Goal: Task Accomplishment & Management: Manage account settings

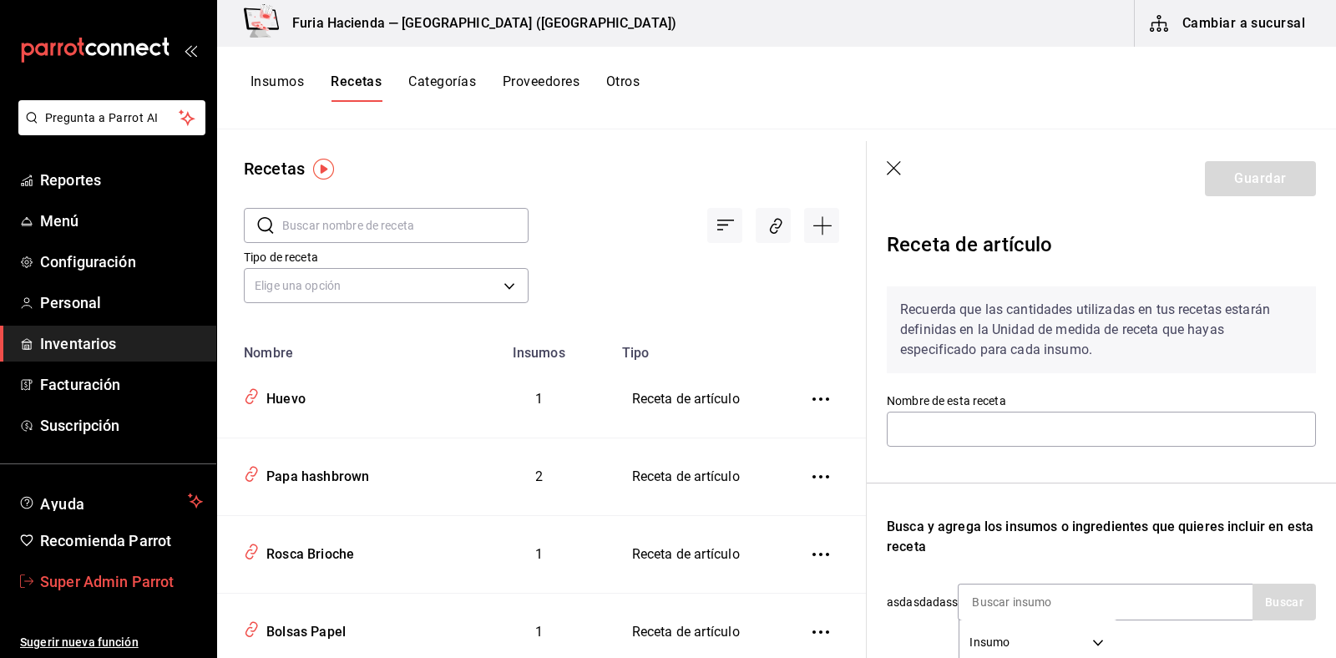
click at [57, 590] on span "Super Admin Parrot" at bounding box center [121, 581] width 163 height 23
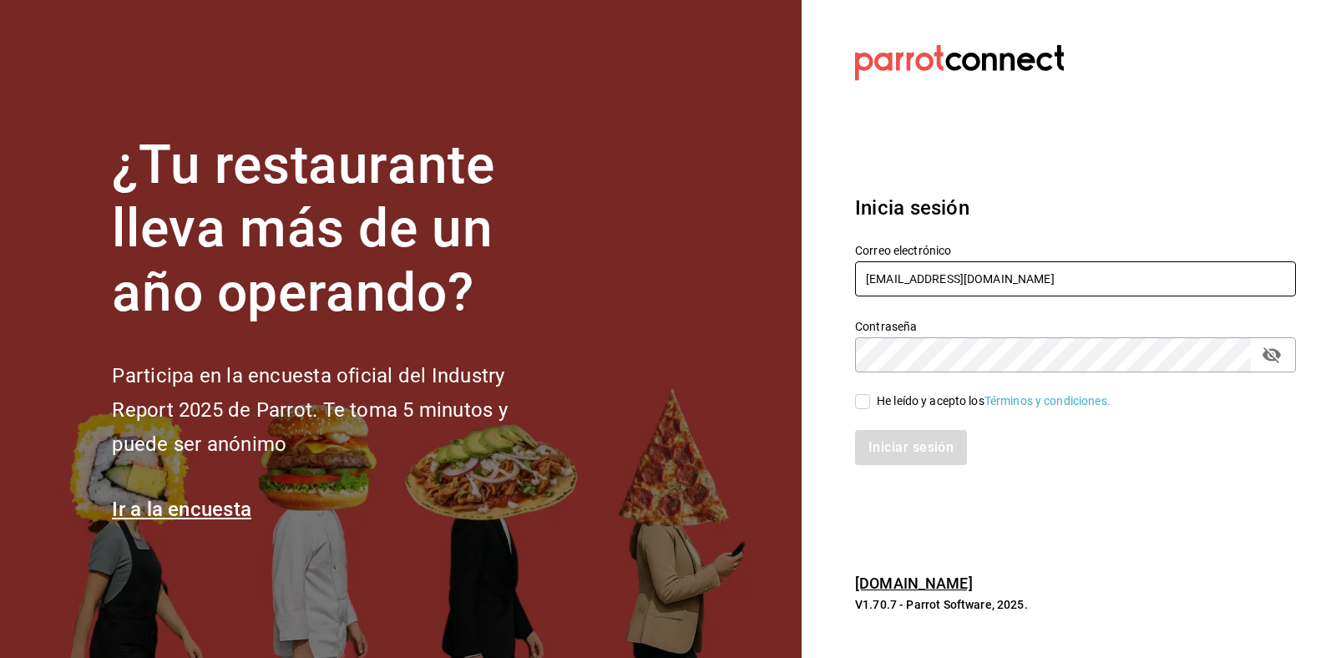
drag, startPoint x: 1049, startPoint y: 285, endPoint x: 652, endPoint y: 313, distance: 397.7
click at [652, 313] on div "¿Tu restaurante lleva más de un año operando? Participa en la encuesta oficial …" at bounding box center [668, 329] width 1336 height 658
paste input "koreangrill@alamos"
type input "[EMAIL_ADDRESS][DOMAIN_NAME]"
click at [878, 401] on div "He leído y acepto los Términos y condiciones." at bounding box center [994, 401] width 234 height 18
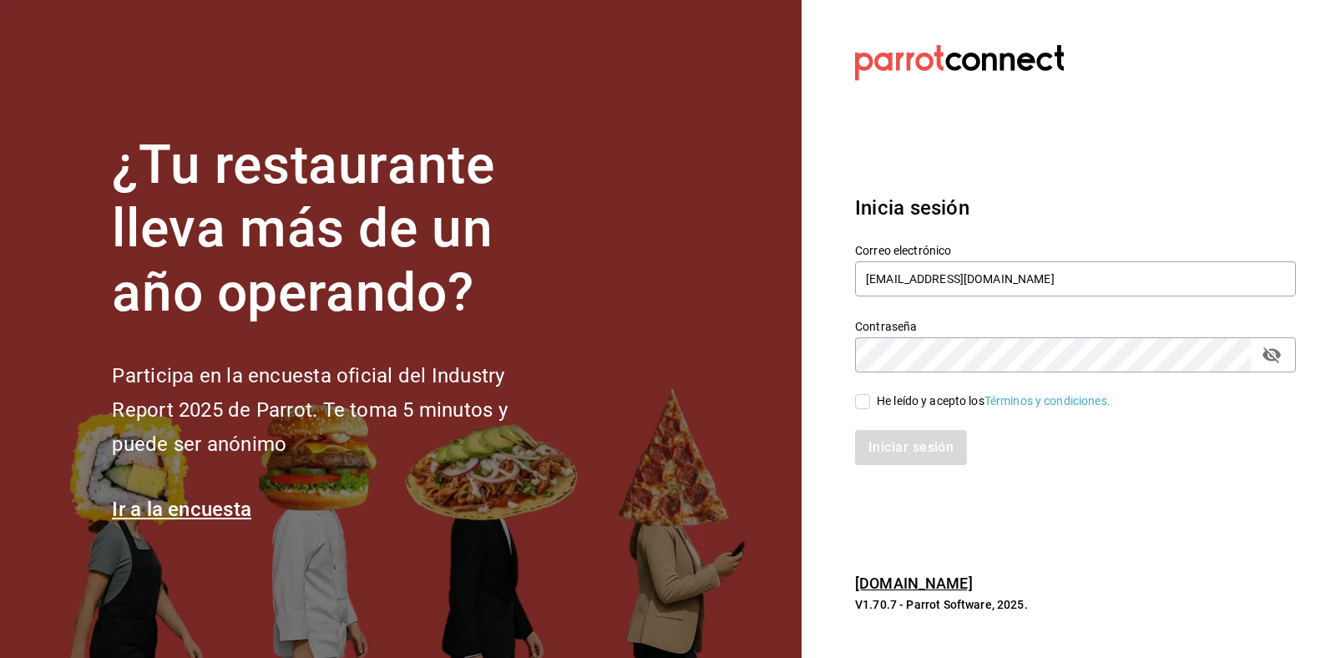
click at [870, 401] on input "He leído y acepto los Términos y condiciones." at bounding box center [862, 401] width 15 height 15
checkbox input "true"
click at [914, 440] on button "Iniciar sesión" at bounding box center [912, 447] width 114 height 35
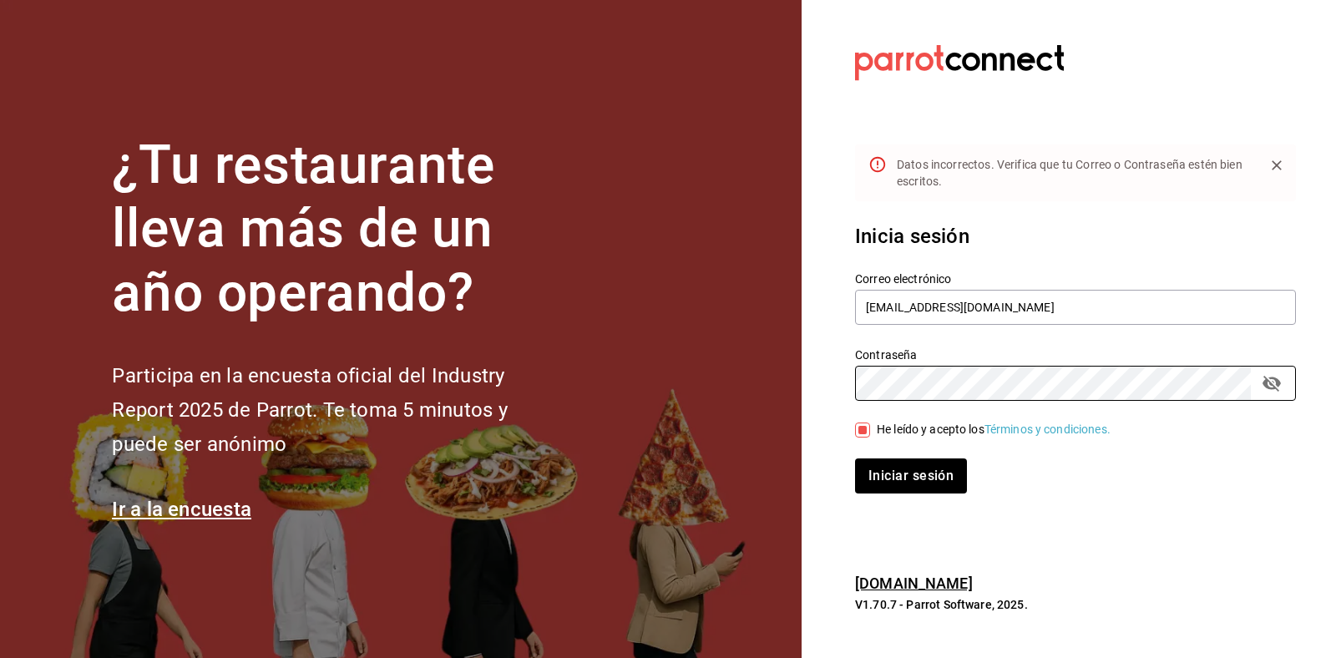
click at [708, 364] on div "¿Tu restaurante lleva más de un año operando? Participa en la encuesta oficial …" at bounding box center [668, 329] width 1336 height 658
click at [928, 460] on button "Iniciar sesión" at bounding box center [912, 475] width 114 height 35
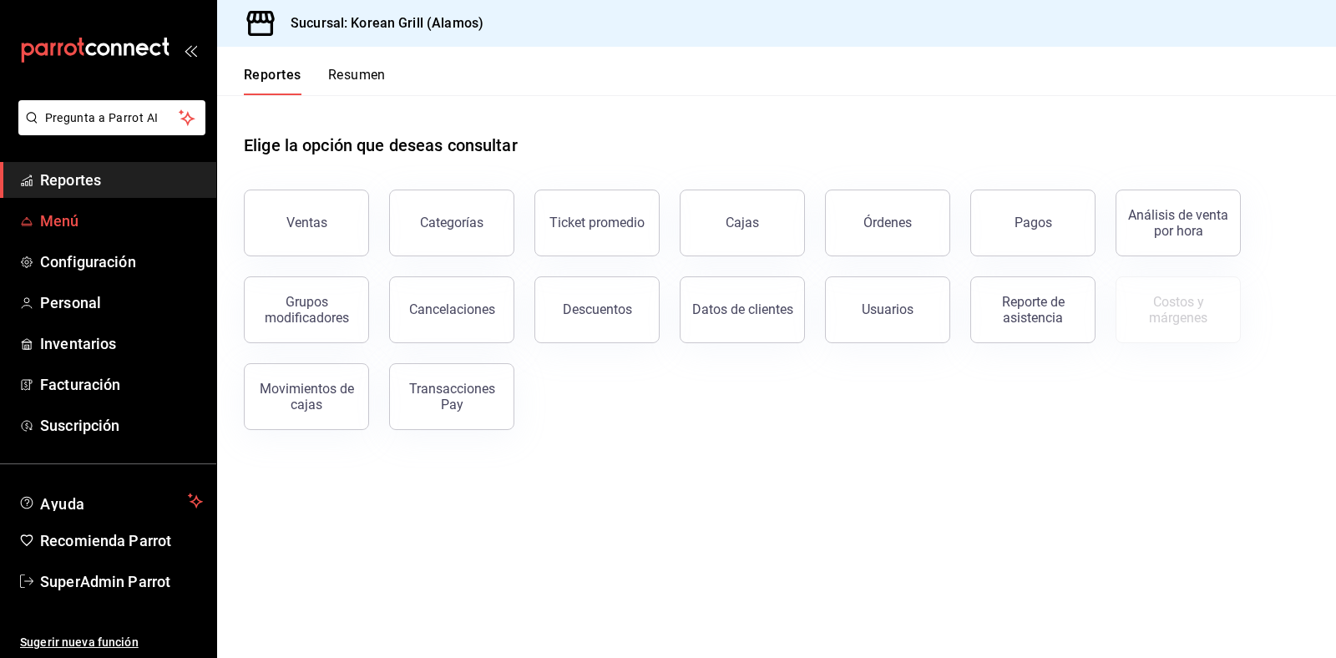
click at [73, 228] on span "Menú" at bounding box center [121, 221] width 163 height 23
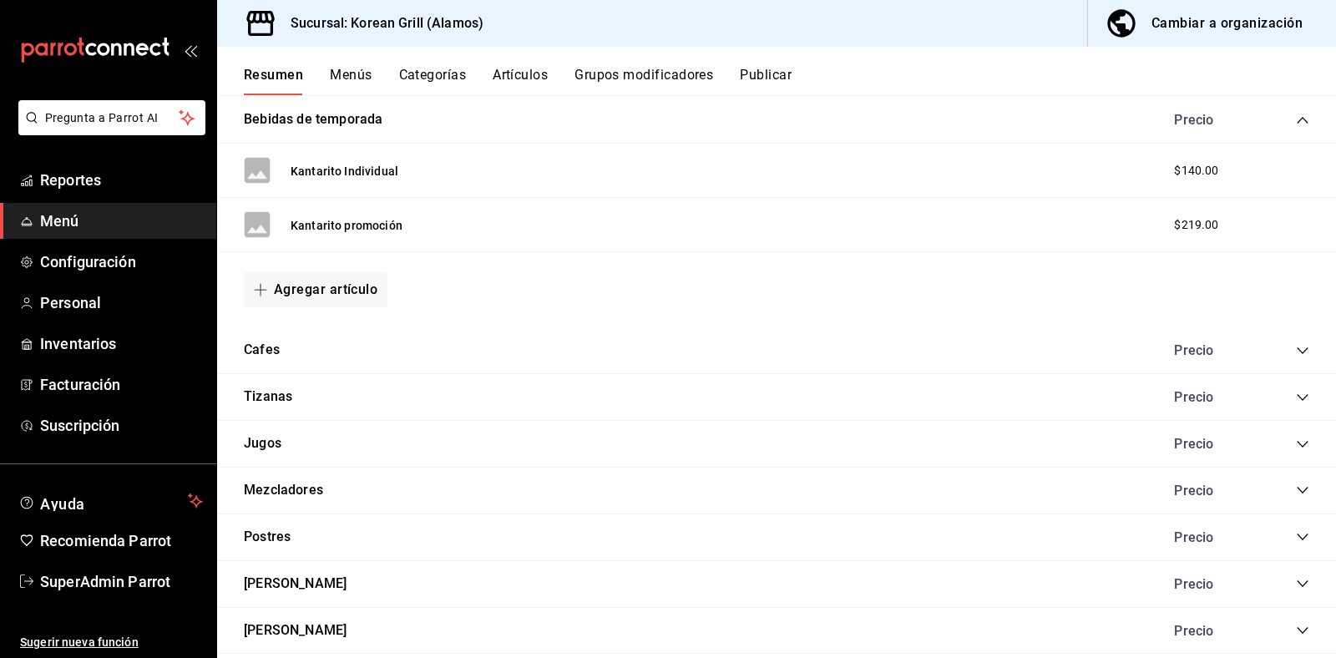
scroll to position [732, 0]
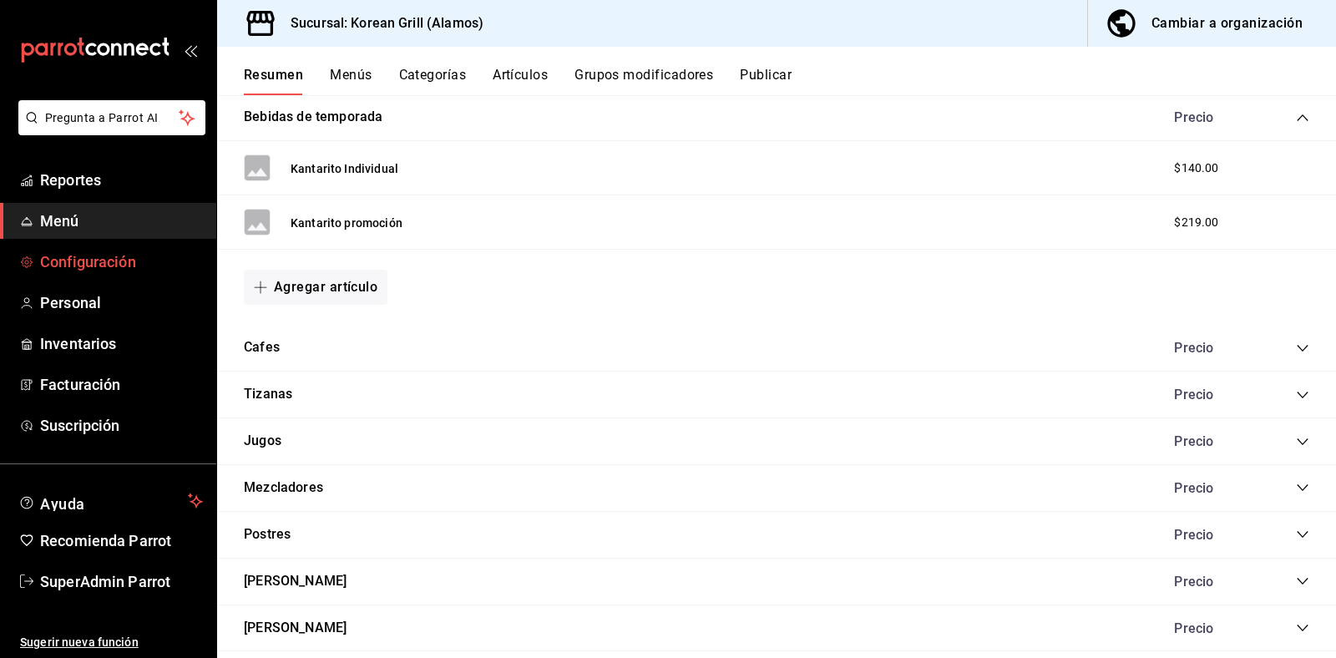
click at [109, 270] on span "Configuración" at bounding box center [121, 262] width 163 height 23
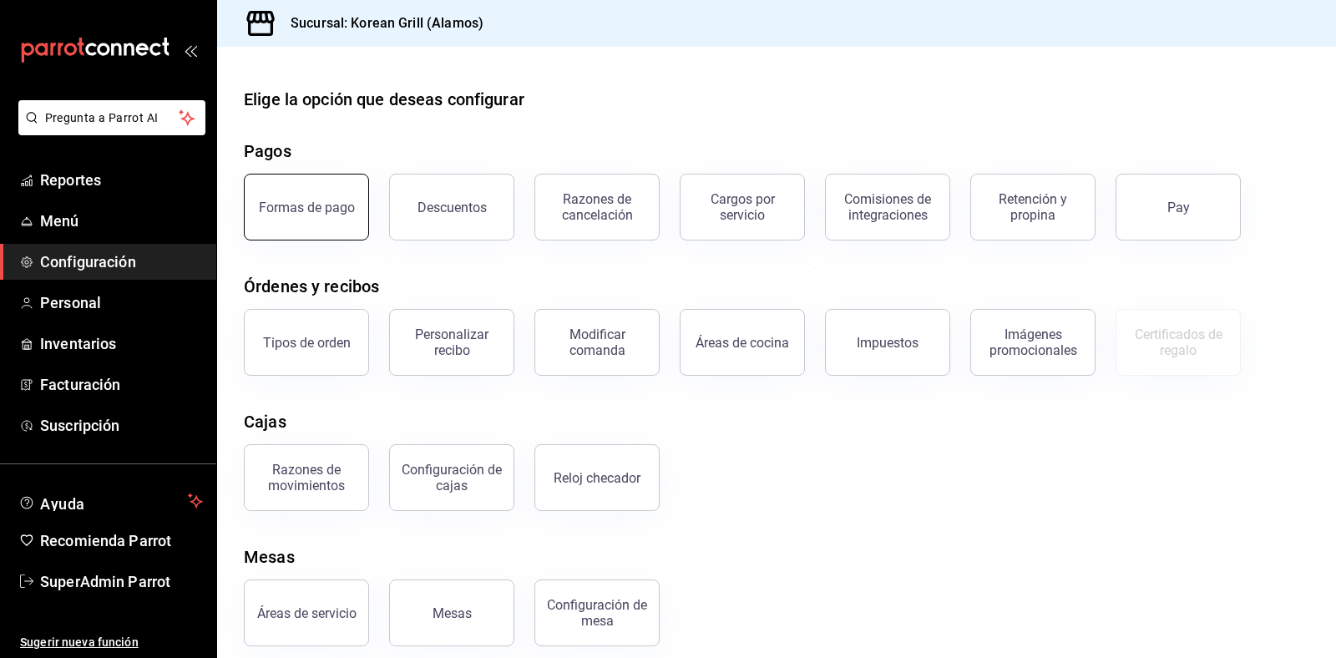
click at [328, 210] on div "Formas de pago" at bounding box center [307, 208] width 96 height 16
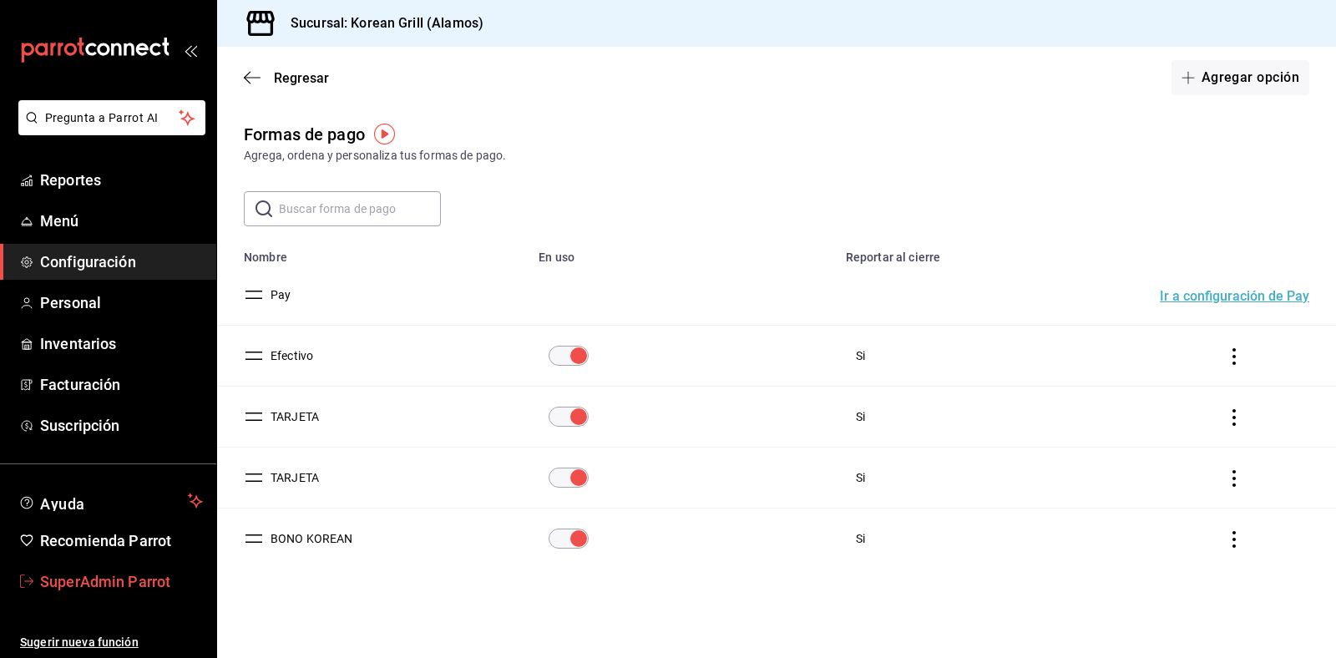
click at [88, 574] on span "SuperAdmin Parrot" at bounding box center [121, 581] width 163 height 23
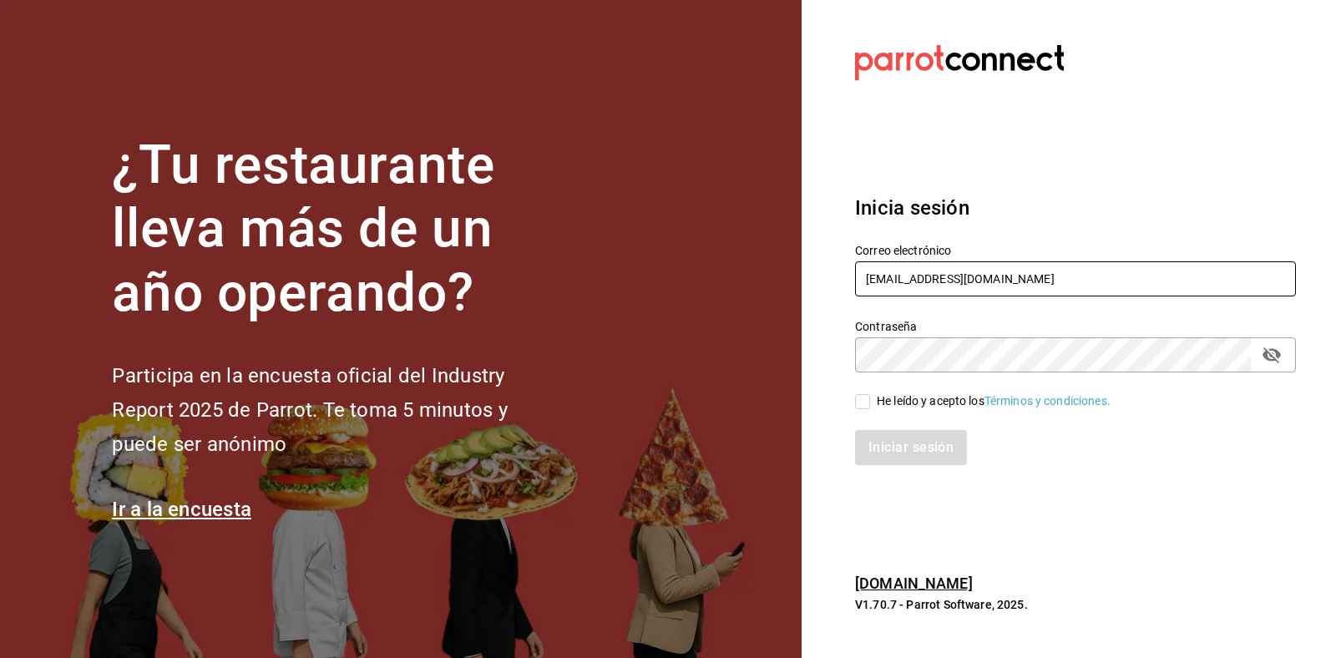
drag, startPoint x: 1024, startPoint y: 274, endPoint x: 649, endPoint y: 270, distance: 375.0
click at [649, 270] on div "¿Tu restaurante lleva más de un año operando? Participa en la encuesta oficial …" at bounding box center [668, 329] width 1336 height 658
type input "p"
type input "maris"
drag, startPoint x: 1020, startPoint y: 280, endPoint x: 833, endPoint y: 269, distance: 188.2
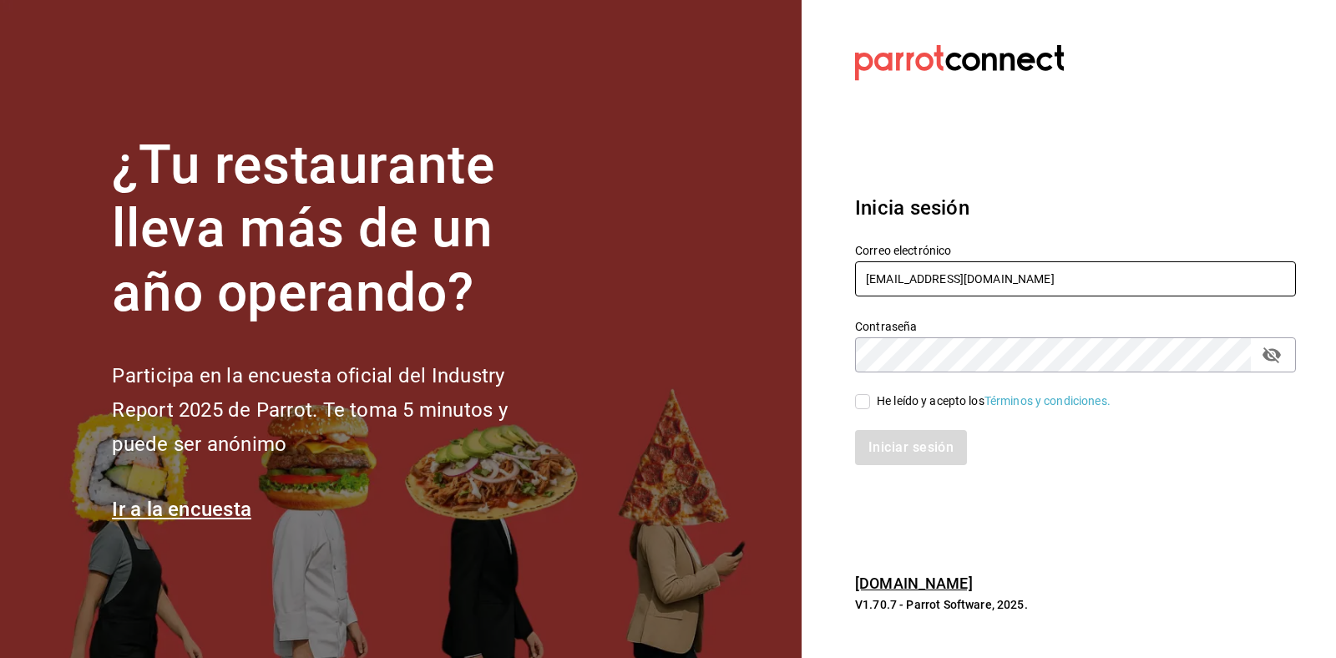
click at [833, 269] on section "Datos incorrectos. Verifica que tu Correo o Contraseña estén bien escritos. Ini…" at bounding box center [1069, 329] width 534 height 658
paste input "santocrispychicken@apodaca"
type input "[EMAIL_ADDRESS][DOMAIN_NAME]"
drag, startPoint x: 921, startPoint y: 389, endPoint x: 903, endPoint y: 402, distance: 22.2
click at [903, 402] on div "He leído y acepto los Términos y condiciones." at bounding box center [1065, 391] width 461 height 38
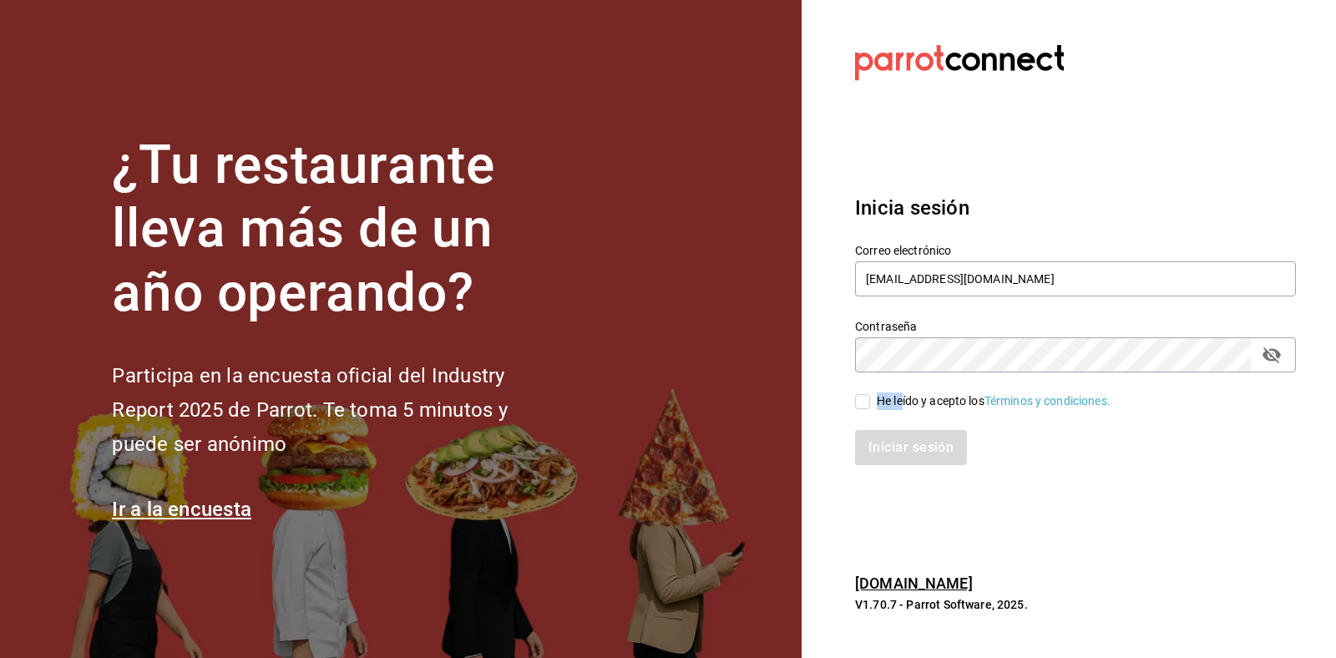
click at [903, 402] on div "He leído y acepto los Términos y condiciones." at bounding box center [994, 401] width 234 height 18
click at [870, 402] on input "He leído y acepto los Términos y condiciones." at bounding box center [862, 401] width 15 height 15
checkbox input "true"
click at [912, 448] on button "Iniciar sesión" at bounding box center [912, 447] width 114 height 35
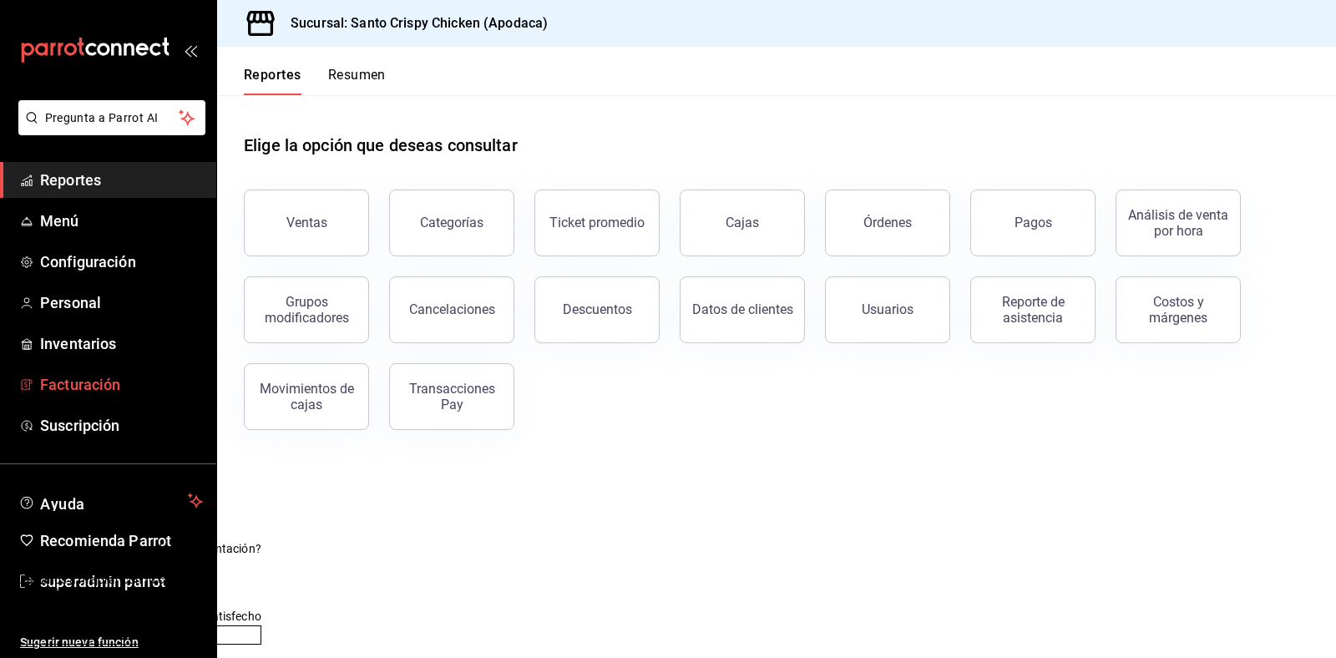
click at [92, 382] on span "Facturación" at bounding box center [121, 384] width 163 height 23
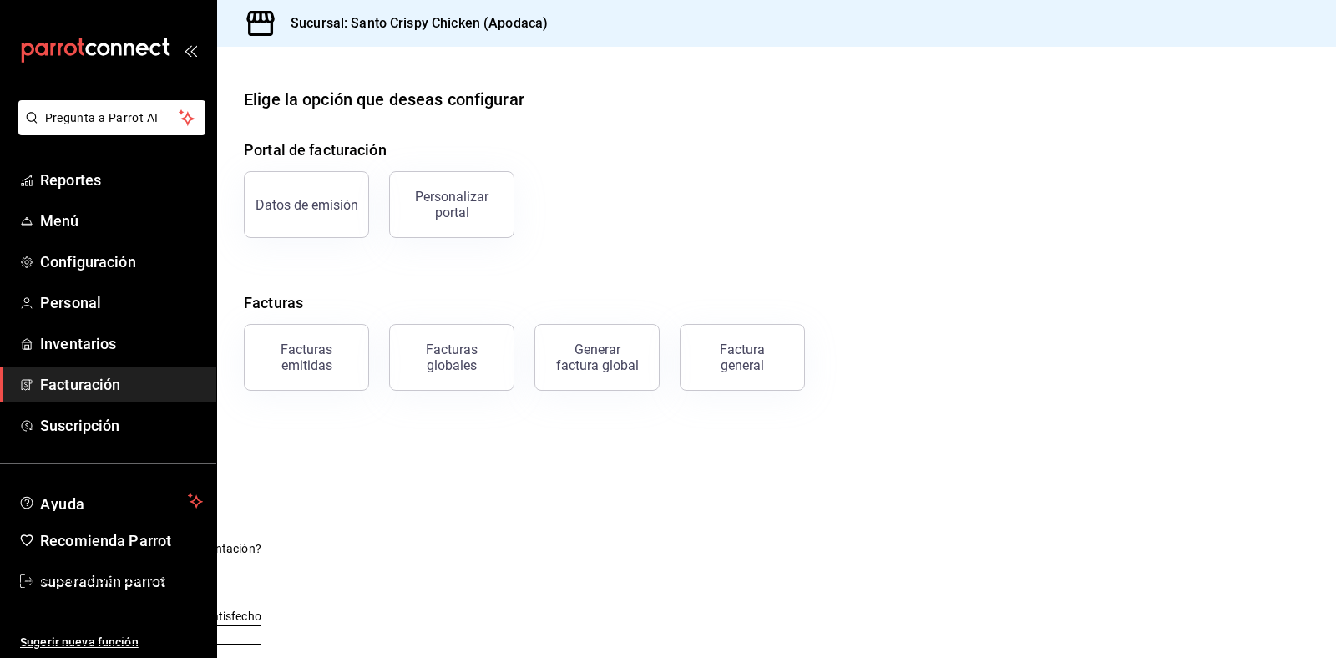
click at [154, 626] on span "Enviar" at bounding box center [136, 635] width 33 height 18
click at [226, 625] on button "Enviar" at bounding box center [119, 634] width 213 height 19
